Goal: Information Seeking & Learning: Learn about a topic

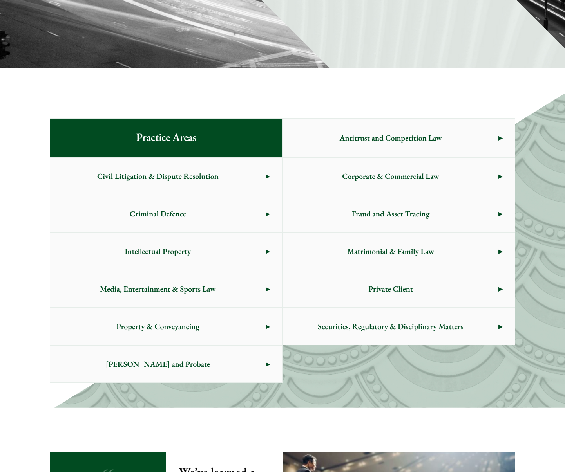
scroll to position [323, 0]
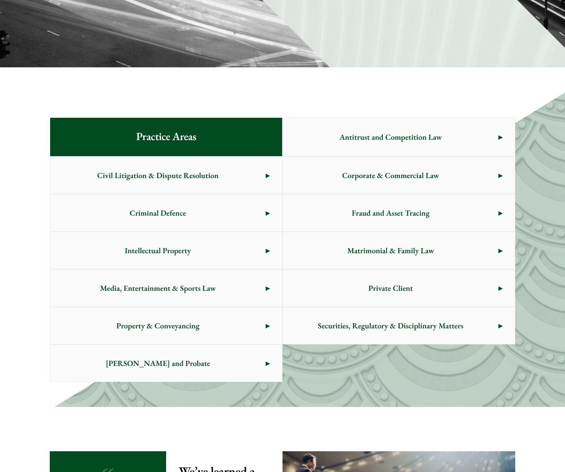
click at [202, 207] on span "Criminal Defence" at bounding box center [157, 213] width 215 height 37
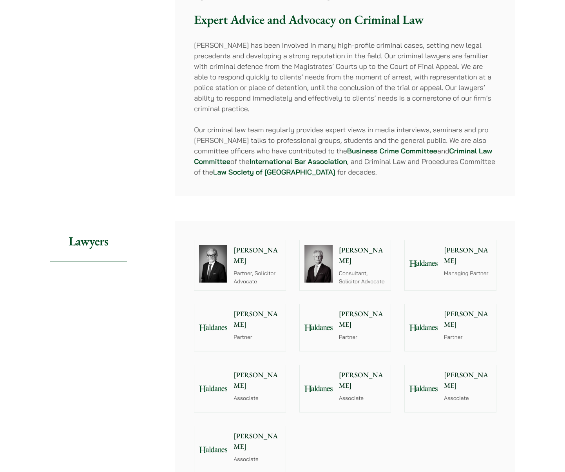
scroll to position [666, 0]
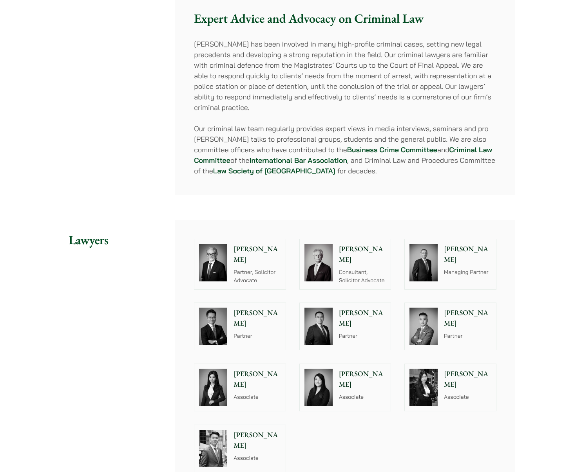
click at [349, 244] on p "[PERSON_NAME]" at bounding box center [362, 254] width 47 height 21
click at [267, 245] on p "[PERSON_NAME]" at bounding box center [256, 254] width 47 height 21
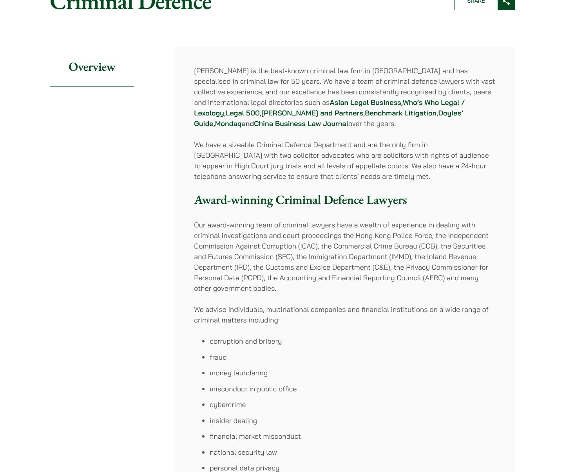
scroll to position [0, 0]
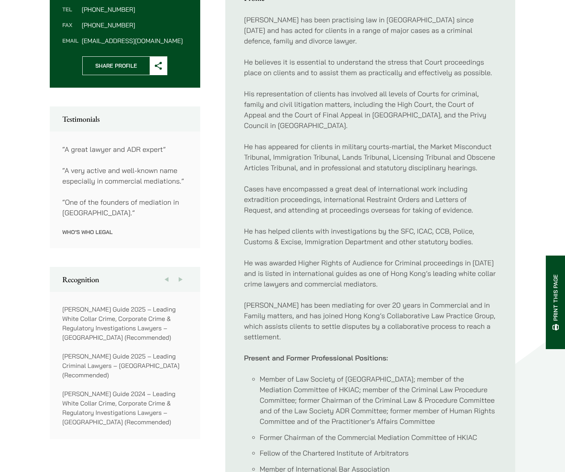
scroll to position [385, 0]
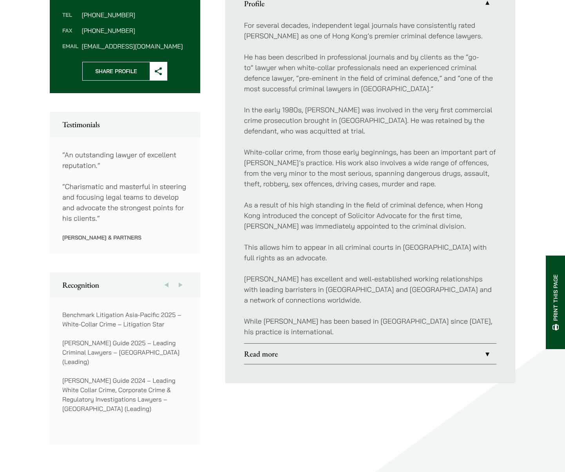
scroll to position [344, 0]
click at [265, 345] on link "Read more" at bounding box center [370, 355] width 252 height 20
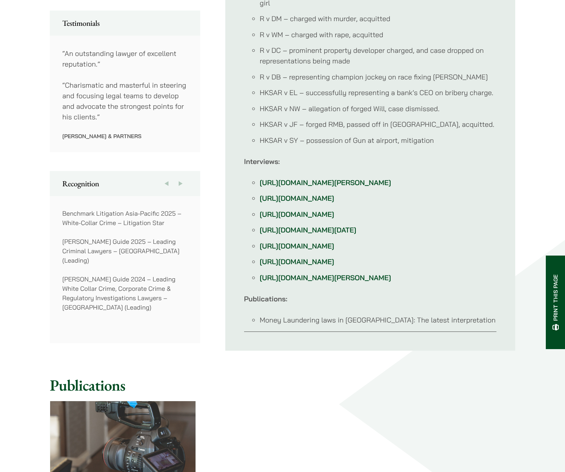
scroll to position [442, 0]
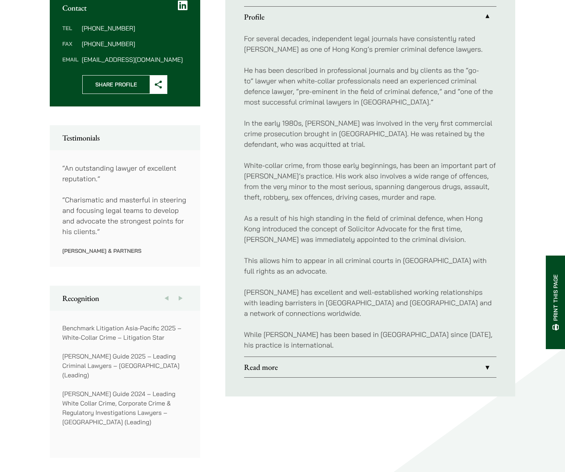
scroll to position [309, 0]
